Goal: Task Accomplishment & Management: Complete application form

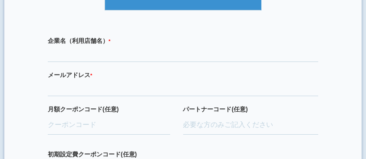
scroll to position [289, 0]
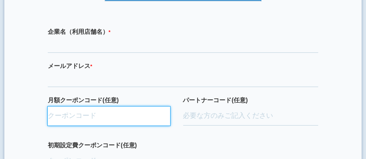
click at [64, 111] on input "月額クーポンコード(任意)" at bounding box center [109, 116] width 122 height 19
click at [105, 114] on input "月額クーポンコード(任意)" at bounding box center [109, 116] width 122 height 19
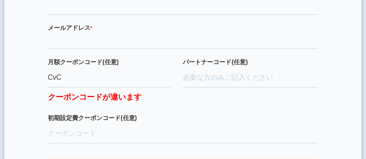
scroll to position [318, 0]
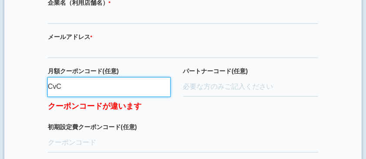
click at [86, 82] on input "CvC" at bounding box center [109, 87] width 122 height 19
click at [72, 83] on input "CvCEAlET" at bounding box center [109, 87] width 122 height 19
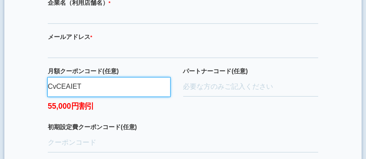
click at [112, 78] on input "CvCEAIET" at bounding box center [109, 87] width 122 height 19
drag, startPoint x: 112, startPoint y: 77, endPoint x: 47, endPoint y: 84, distance: 65.0
click at [47, 84] on div "企業名（利用店舗名） * 必須項目です メールアドレス * 必須項目です 正しいメールアドレスを入力してください 月額クーポンコード(任意) CvCEAIET…" at bounding box center [183, 95] width 314 height 210
type input "CvCEAIET"
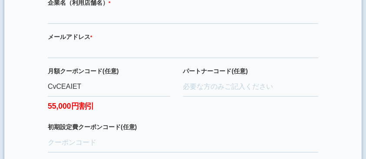
click at [180, 115] on div "パートナーコード(任意)" at bounding box center [250, 95] width 135 height 56
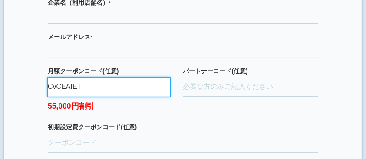
drag, startPoint x: 93, startPoint y: 82, endPoint x: 43, endPoint y: 80, distance: 49.9
click at [43, 80] on div "企業名（利用店舗名） * 必須項目です メールアドレス * 必須項目です 正しいメールアドレスを入力してください 月額クーポンコード(任意) CvCEAIET…" at bounding box center [183, 95] width 314 height 210
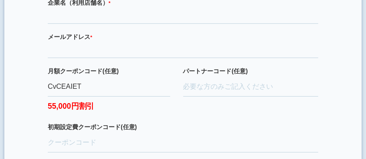
click at [180, 109] on div "パートナーコード(任意)" at bounding box center [250, 95] width 135 height 56
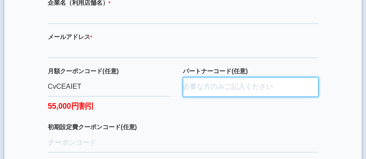
click at [180, 85] on input "パートナーコード(任意)" at bounding box center [250, 87] width 135 height 19
paste input "D24036"
type input "D24036"
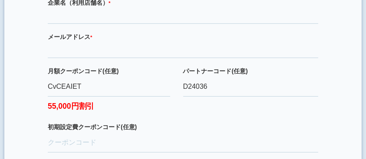
click at [180, 108] on div "パートナーコード(任意) D24036" at bounding box center [250, 95] width 135 height 56
drag, startPoint x: 48, startPoint y: 99, endPoint x: 99, endPoint y: 102, distance: 51.7
click at [99, 102] on label "55,000円割引" at bounding box center [109, 104] width 122 height 15
click at [68, 115] on div "月額クーポンコード(任意) CvCEAIET 55,000円割引" at bounding box center [115, 95] width 135 height 56
click at [128, 97] on label "55,000円割引" at bounding box center [109, 104] width 122 height 15
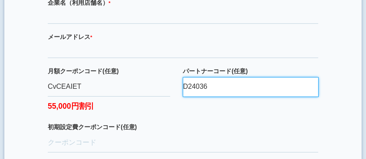
drag, startPoint x: 214, startPoint y: 82, endPoint x: 179, endPoint y: 78, distance: 35.4
click at [179, 78] on div "月額クーポンコード(任意) CvCEAIET 55,000円割引 パートナーコード(任意) D24036" at bounding box center [183, 95] width 270 height 56
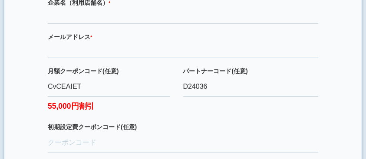
click at [180, 103] on div "パートナーコード(任意) D24036" at bounding box center [250, 95] width 135 height 56
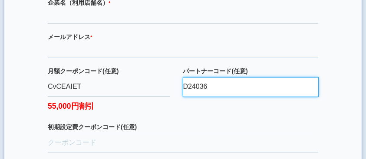
click at [180, 85] on input "D24036" at bounding box center [250, 87] width 135 height 19
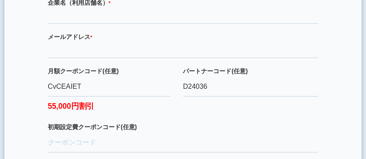
click at [180, 99] on div "パートナーコード(任意) D24036" at bounding box center [250, 95] width 135 height 56
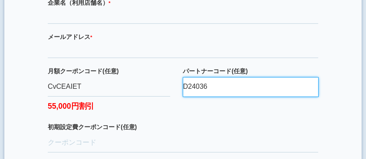
drag, startPoint x: 187, startPoint y: 84, endPoint x: 208, endPoint y: 86, distance: 20.5
click at [180, 86] on input "D24036" at bounding box center [250, 87] width 135 height 19
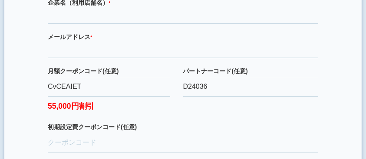
click at [180, 106] on div "パートナーコード(任意) D24036" at bounding box center [250, 95] width 135 height 56
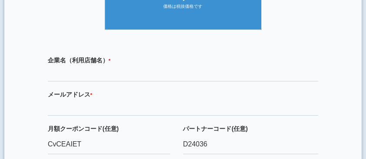
scroll to position [289, 0]
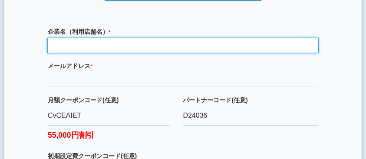
click at [157, 38] on input "text" at bounding box center [183, 45] width 270 height 15
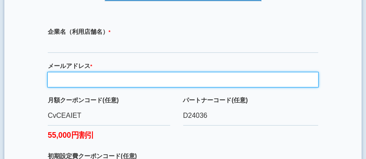
click at [145, 74] on input "email" at bounding box center [183, 79] width 270 height 15
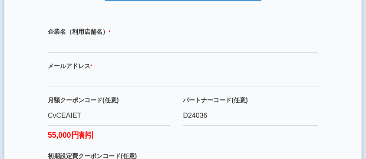
click at [167, 96] on label "月額クーポンコード(任意)" at bounding box center [109, 100] width 122 height 9
click at [167, 107] on input "CvCEAIET" at bounding box center [109, 116] width 122 height 19
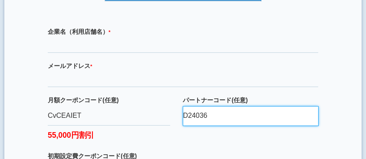
click at [180, 116] on input "D24036" at bounding box center [250, 116] width 135 height 19
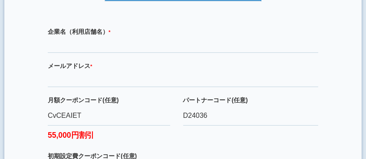
click at [180, 133] on div "パートナーコード(任意) D24036" at bounding box center [250, 124] width 135 height 56
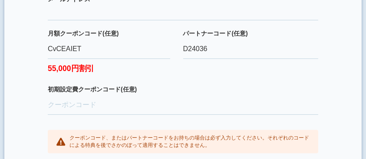
scroll to position [384, 0]
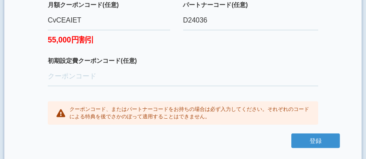
click at [180, 88] on div "企業名（利用店舗名） * 必須項目です メールアドレス * 必須項目です 正しいメールアドレスを入力してください 月額クーポンコード(任意) CvCEAIET…" at bounding box center [183, 28] width 314 height 210
